Goal: Find specific page/section: Find specific page/section

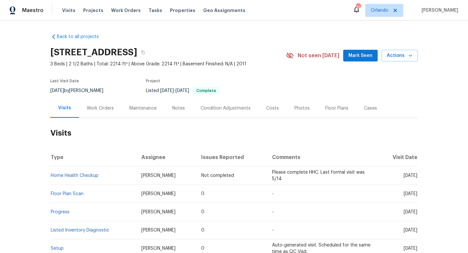
click at [99, 112] on div "Work Orders" at bounding box center [100, 107] width 43 height 19
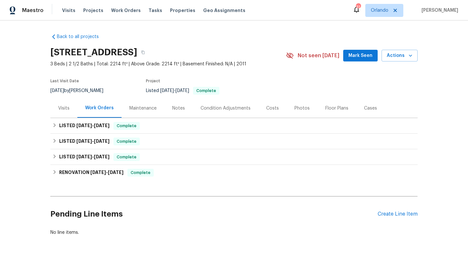
click at [69, 113] on div "Visits" at bounding box center [63, 107] width 27 height 19
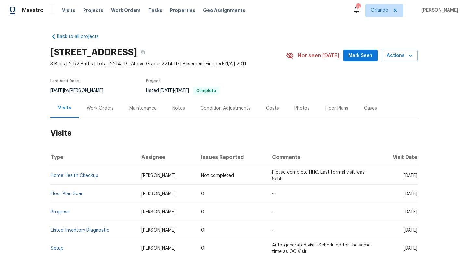
click at [61, 88] on span "[DATE]" at bounding box center [57, 90] width 14 height 5
copy div "[DATE] by [PERSON_NAME]"
click at [110, 107] on div "Work Orders" at bounding box center [100, 108] width 27 height 6
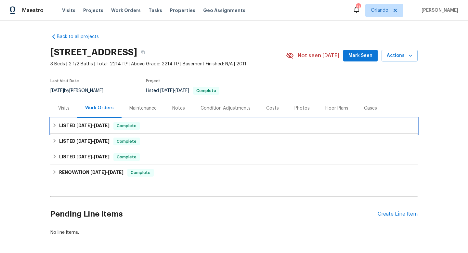
click at [88, 122] on h6 "LISTED [DATE] - [DATE]" at bounding box center [84, 126] width 50 height 8
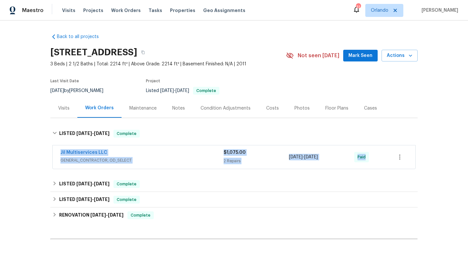
drag, startPoint x: 57, startPoint y: 151, endPoint x: 387, endPoint y: 155, distance: 330.8
click at [389, 157] on div "Jil Multiservices LLC GENERAL_CONTRACTOR, OD_SELECT $1,075.00 2 Repairs [DATE] …" at bounding box center [234, 156] width 363 height 23
copy div "Jil Multiservices LLC GENERAL_CONTRACTOR, OD_SELECT $1,075.00 2 Repairs [DATE] …"
